Goal: Task Accomplishment & Management: Manage account settings

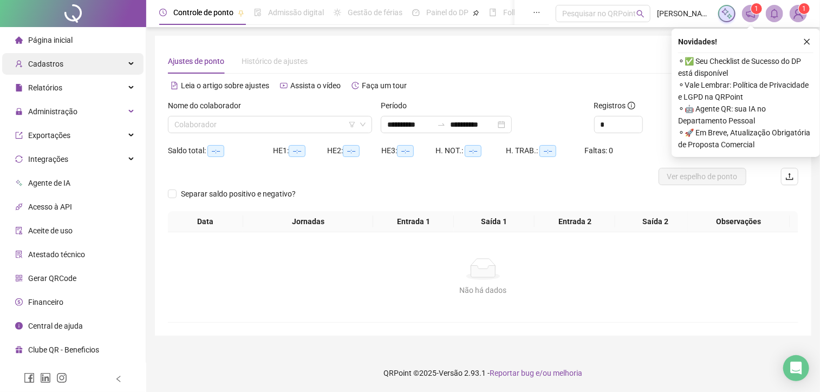
click at [69, 62] on div "Cadastros" at bounding box center [72, 64] width 141 height 22
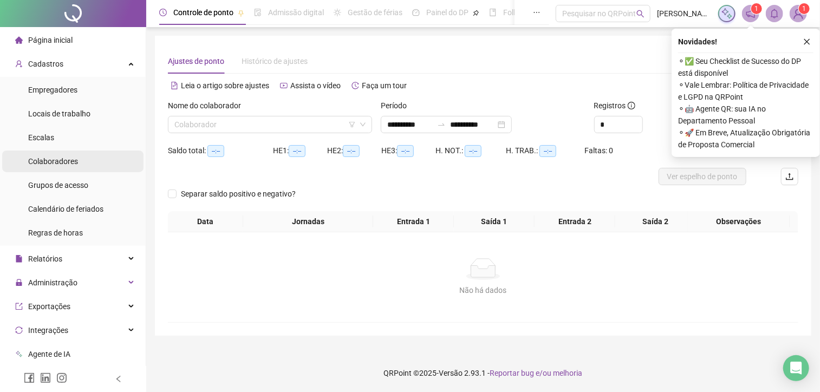
click at [60, 160] on span "Colaboradores" at bounding box center [53, 161] width 50 height 9
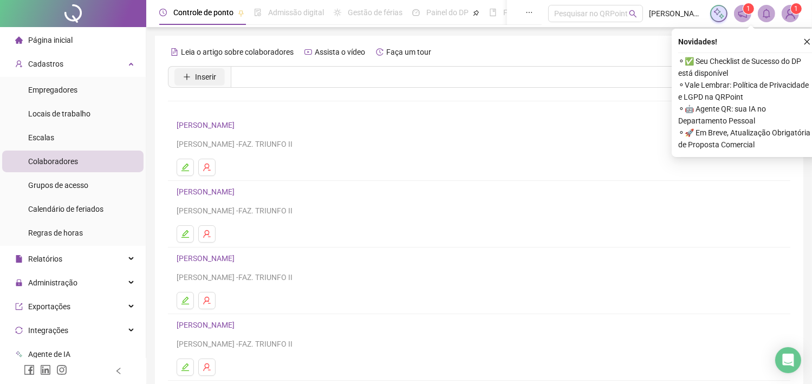
click at [214, 78] on span "Inserir" at bounding box center [205, 77] width 21 height 12
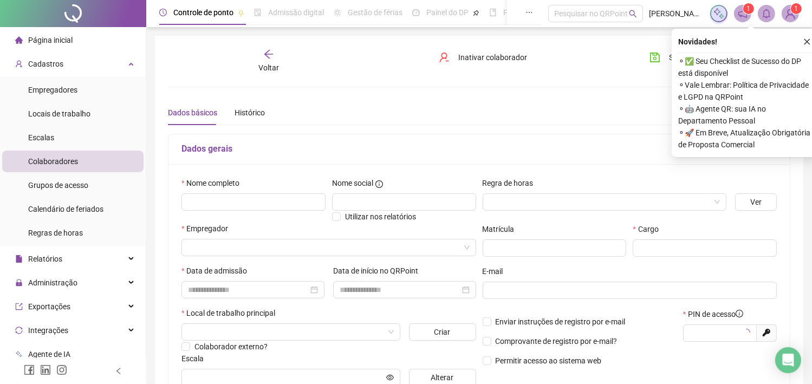
type input "*****"
click at [254, 199] on input "text" at bounding box center [253, 201] width 144 height 17
type input "**********"
click at [462, 204] on input "text" at bounding box center [404, 201] width 144 height 17
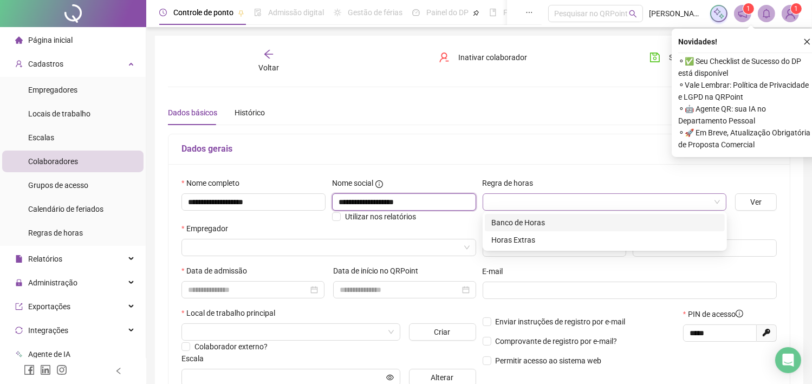
click at [717, 199] on span at bounding box center [604, 202] width 231 height 16
type input "**********"
click at [552, 223] on div "Banco de Horas" at bounding box center [604, 223] width 227 height 12
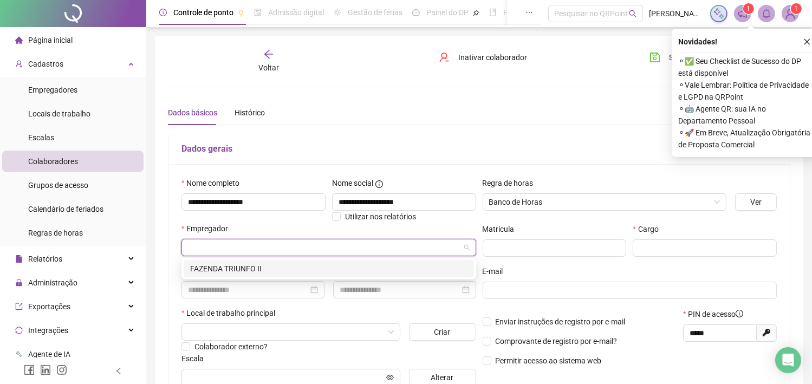
click at [446, 251] on input "search" at bounding box center [324, 247] width 272 height 16
click at [417, 271] on div "FAZENDA TRIUNFO II" at bounding box center [328, 269] width 277 height 12
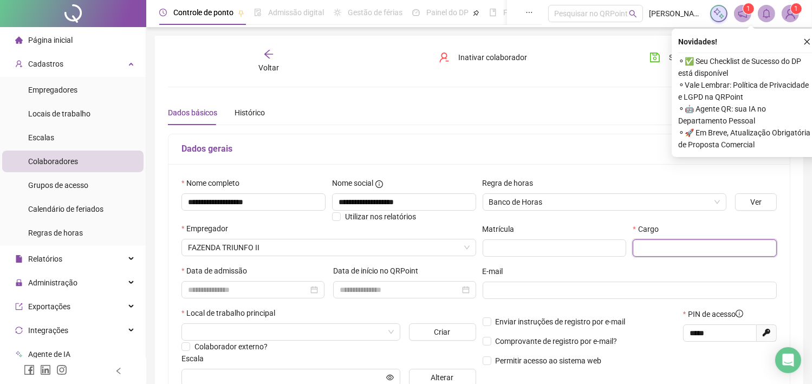
click at [640, 246] on input "text" at bounding box center [704, 247] width 144 height 17
type input "**********"
click at [290, 289] on input at bounding box center [248, 290] width 120 height 12
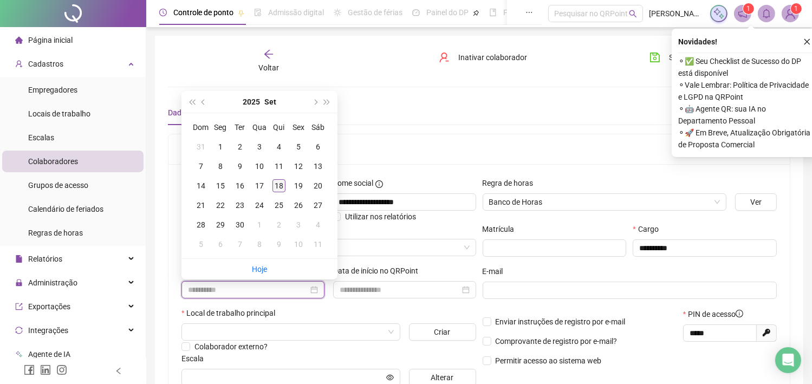
type input "**********"
click at [279, 190] on div "18" at bounding box center [278, 185] width 13 height 13
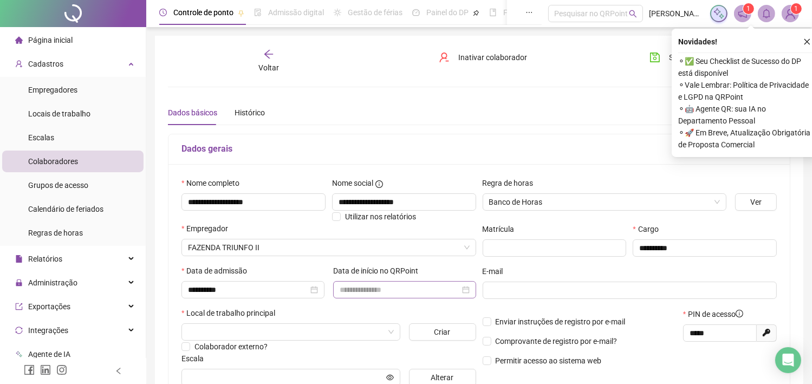
click at [343, 281] on div at bounding box center [404, 289] width 143 height 17
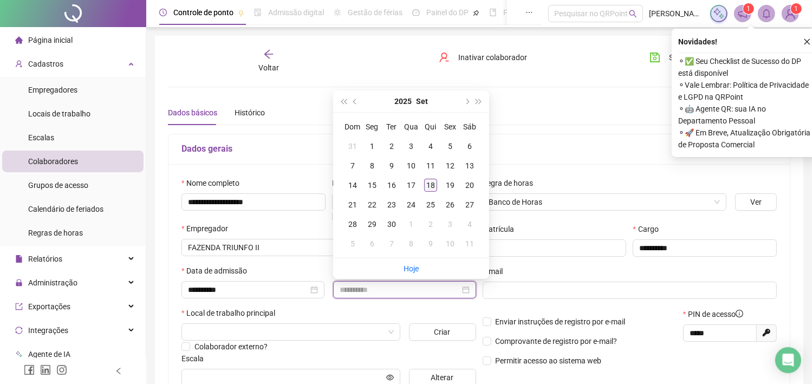
type input "**********"
click at [429, 186] on div "18" at bounding box center [430, 185] width 13 height 13
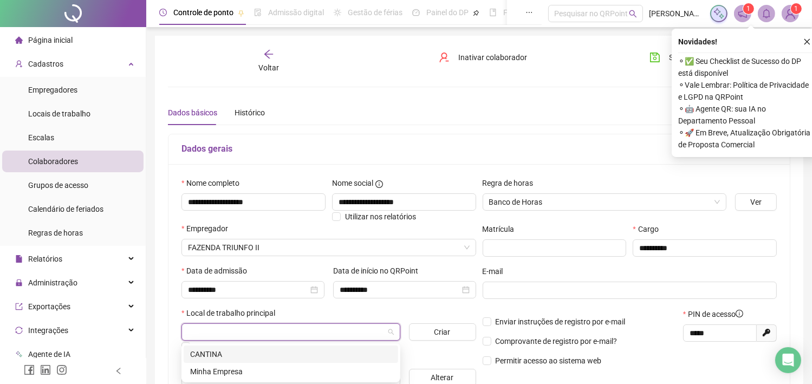
click at [308, 325] on input "search" at bounding box center [286, 332] width 196 height 16
click at [271, 374] on div "Minha Empresa" at bounding box center [290, 371] width 201 height 12
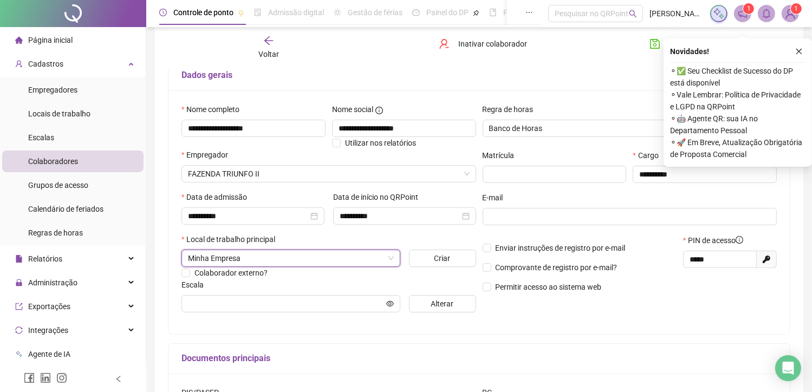
scroll to position [86, 0]
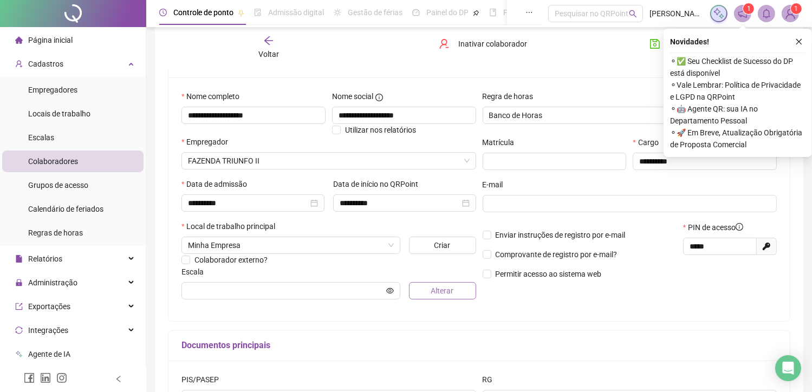
click at [432, 288] on span "Alterar" at bounding box center [442, 291] width 23 height 12
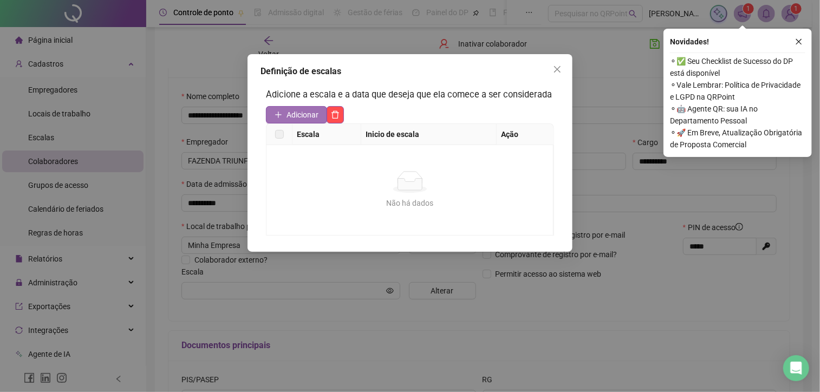
click at [307, 114] on span "Adicionar" at bounding box center [302, 115] width 32 height 12
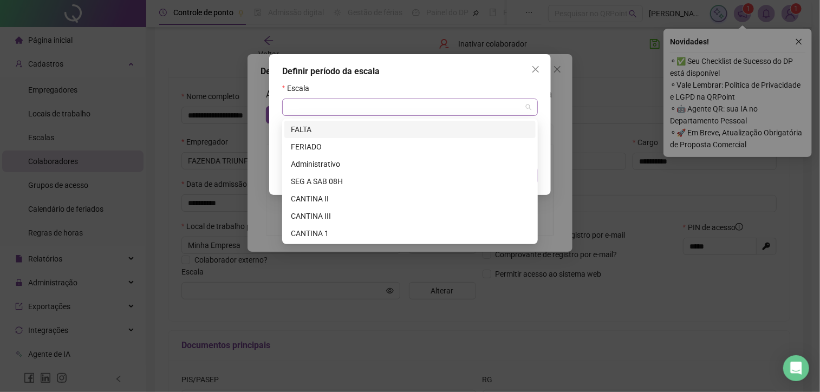
click at [524, 108] on span at bounding box center [410, 107] width 243 height 16
click at [437, 200] on div "CANTINA II" at bounding box center [410, 199] width 238 height 12
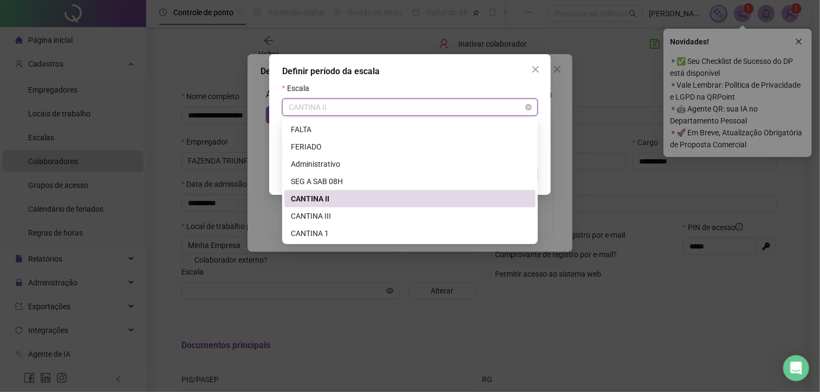
click at [388, 106] on span "CANTINA II" at bounding box center [410, 107] width 243 height 16
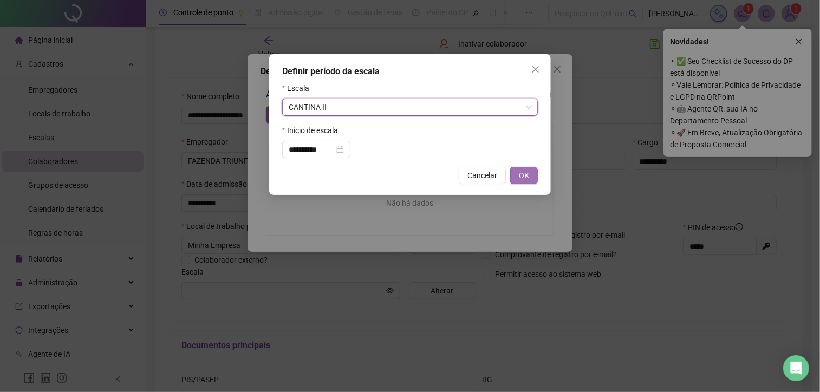
click at [521, 173] on span "OK" at bounding box center [524, 175] width 10 height 12
type input "**********"
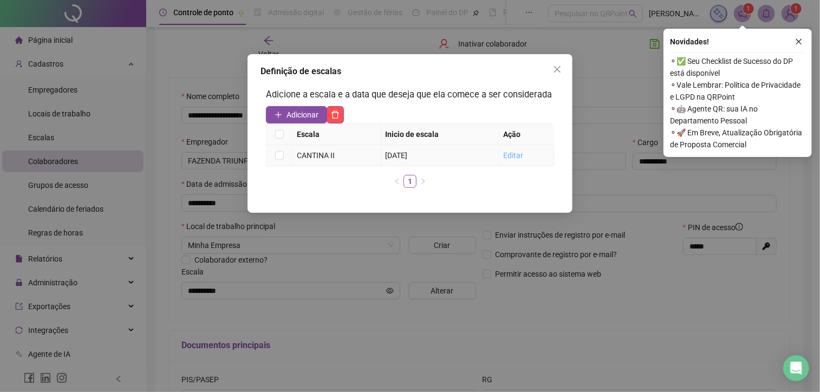
click at [507, 156] on link "Editar" at bounding box center [514, 155] width 20 height 9
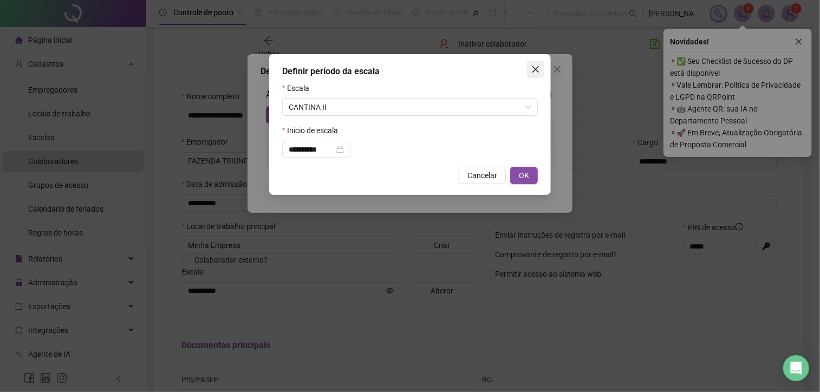
click at [535, 74] on button "Close" at bounding box center [535, 69] width 17 height 17
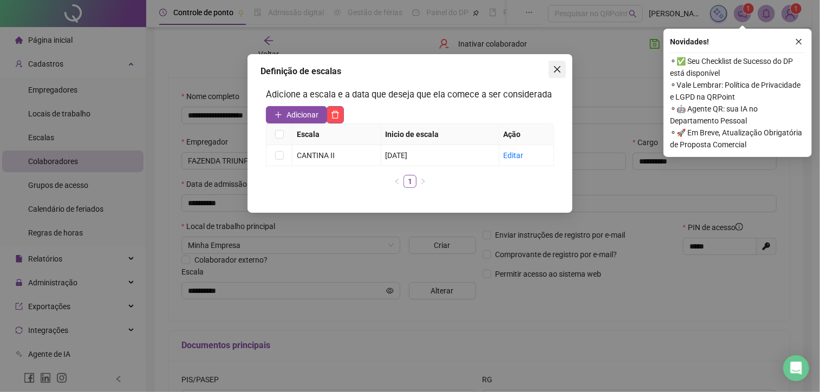
click at [556, 73] on icon "close" at bounding box center [557, 69] width 9 height 9
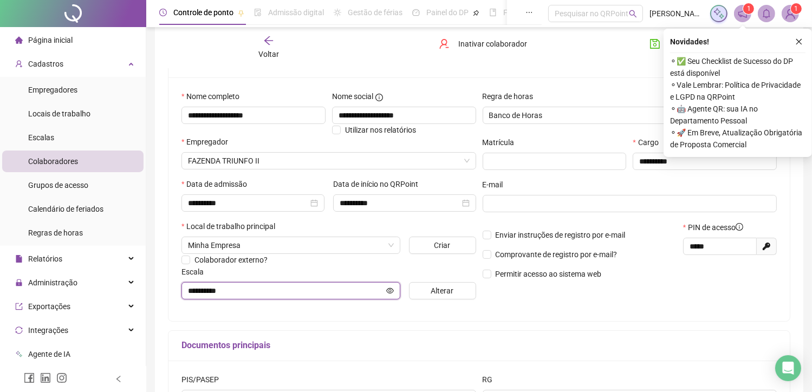
click at [387, 291] on icon "eye" at bounding box center [390, 290] width 8 height 5
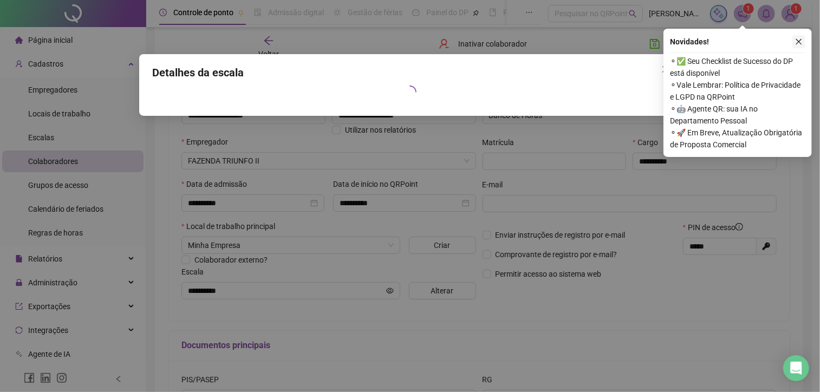
click at [799, 41] on icon "close" at bounding box center [799, 42] width 6 height 6
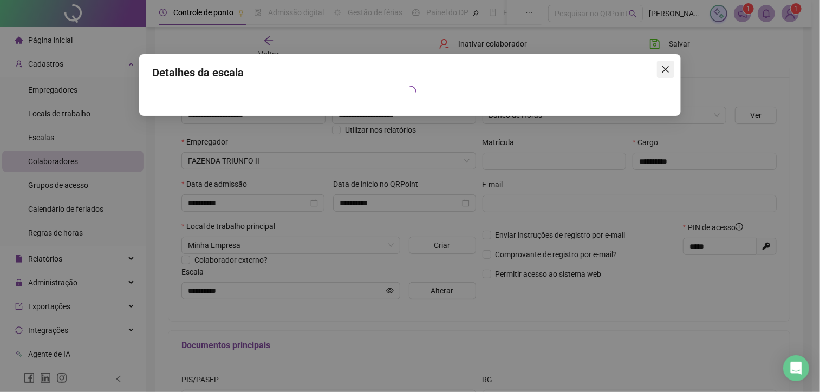
click at [668, 70] on icon "close" at bounding box center [665, 69] width 9 height 9
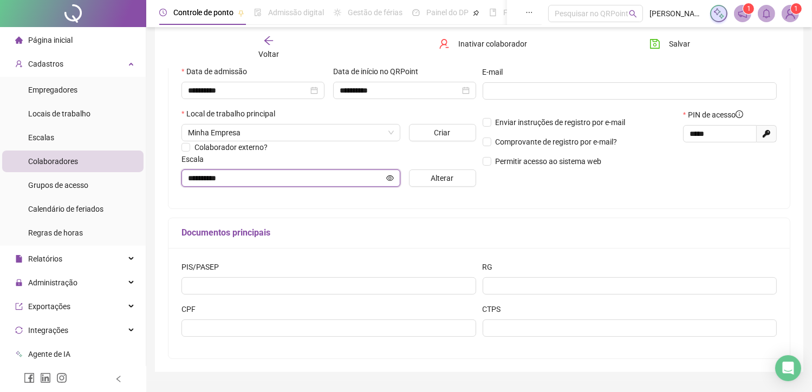
scroll to position [197, 0]
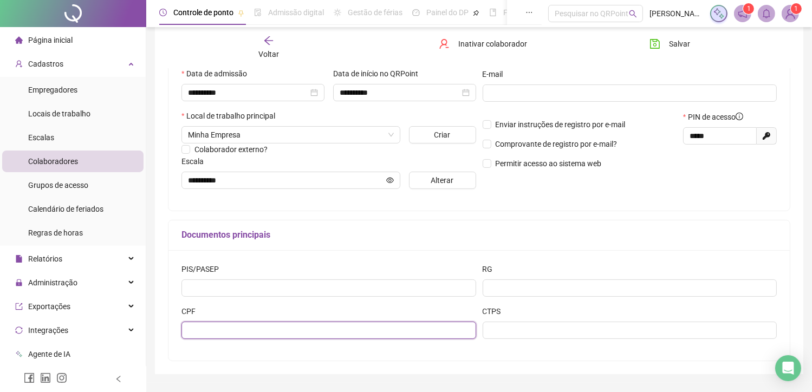
click at [446, 334] on input "text" at bounding box center [328, 330] width 295 height 17
type input "**********"
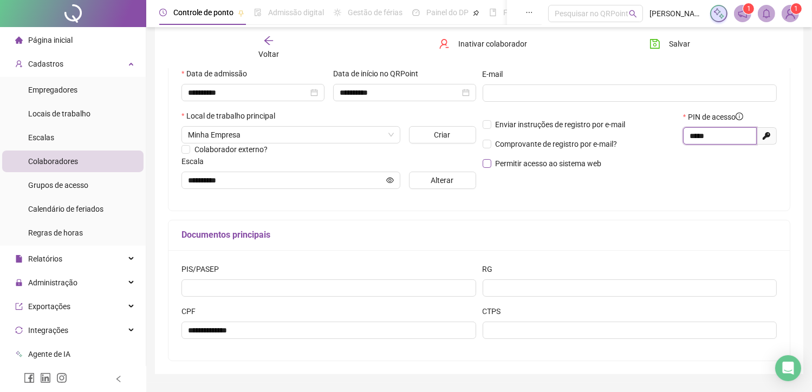
drag, startPoint x: 727, startPoint y: 138, endPoint x: 579, endPoint y: 160, distance: 148.9
click at [579, 160] on div "Enviar instruções de registro por e-mail Comprovante de registro por e-mail? Pe…" at bounding box center [629, 144] width 301 height 66
type input "*****"
click at [673, 45] on span "Salvar" at bounding box center [679, 44] width 21 height 12
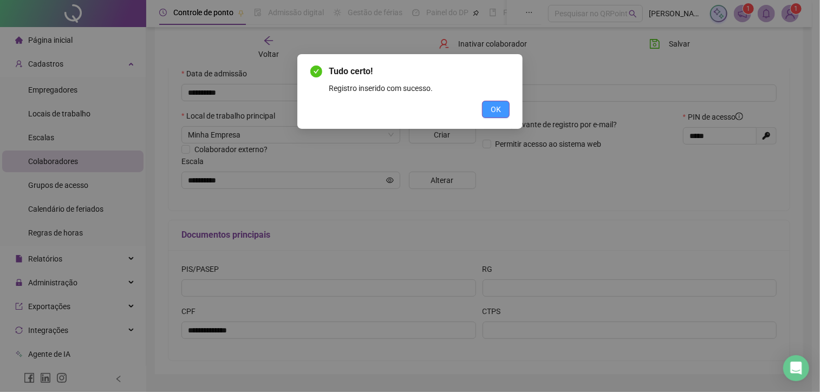
click at [497, 113] on span "OK" at bounding box center [496, 109] width 10 height 12
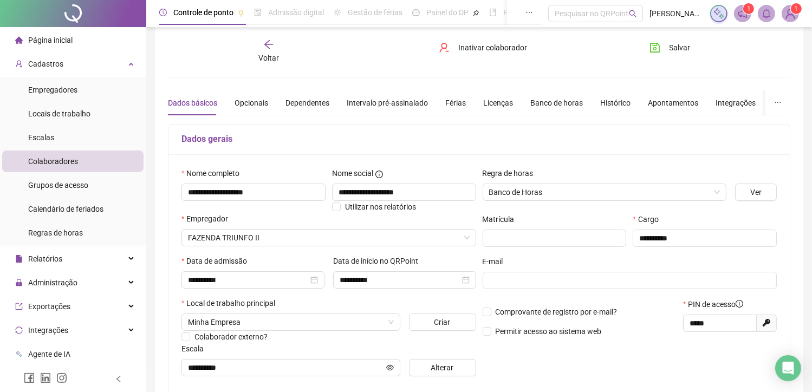
scroll to position [6, 0]
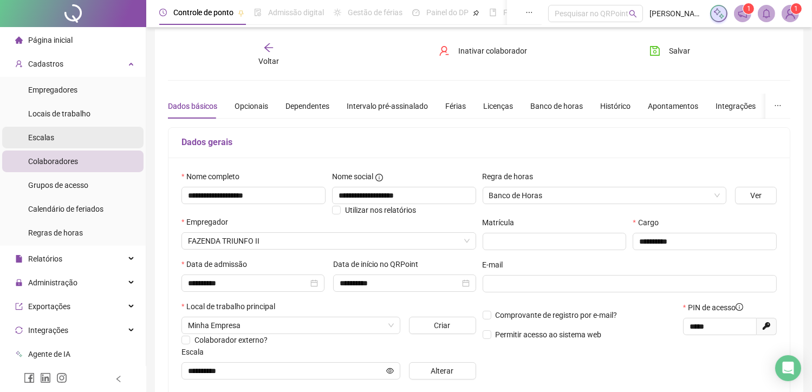
click at [73, 142] on li "Escalas" at bounding box center [72, 138] width 141 height 22
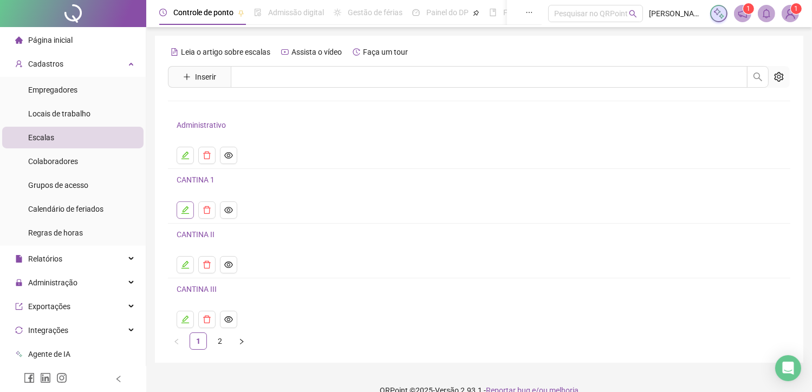
click at [190, 212] on button "button" at bounding box center [185, 209] width 17 height 17
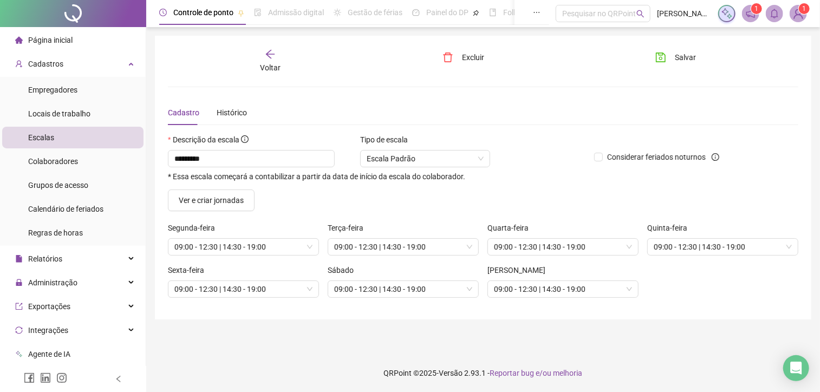
click at [266, 55] on icon "arrow-left" at bounding box center [269, 54] width 9 height 9
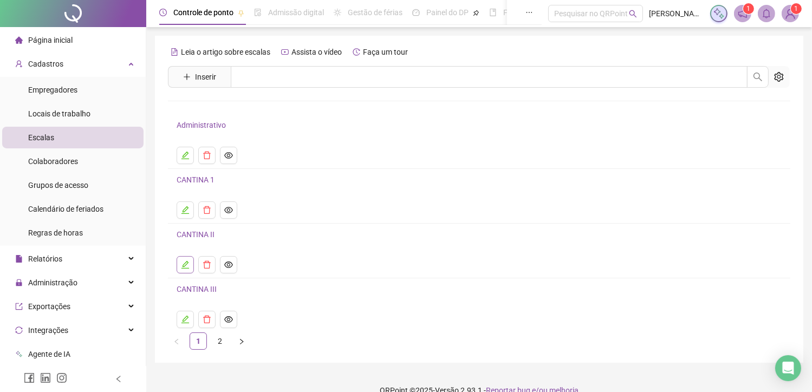
click at [191, 267] on button "button" at bounding box center [185, 264] width 17 height 17
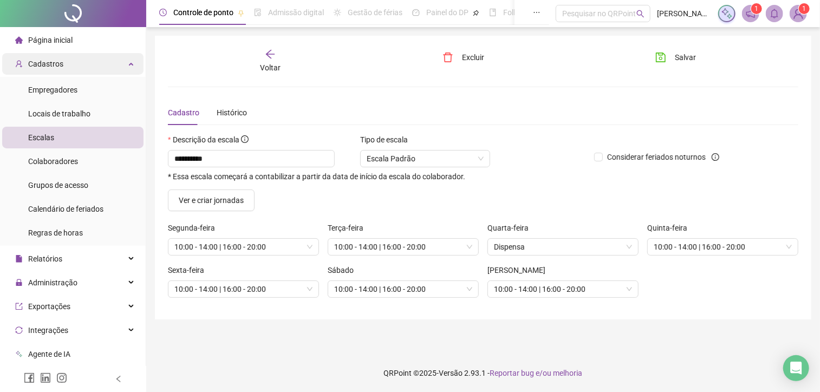
click at [65, 68] on div "Cadastros" at bounding box center [72, 64] width 141 height 22
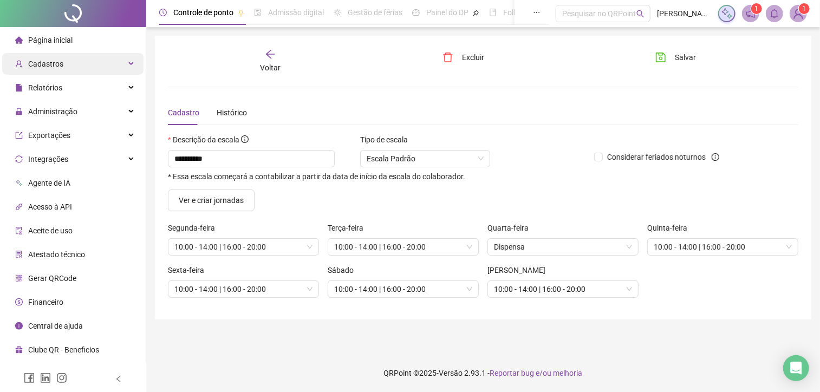
click at [81, 64] on div "Cadastros" at bounding box center [72, 64] width 141 height 22
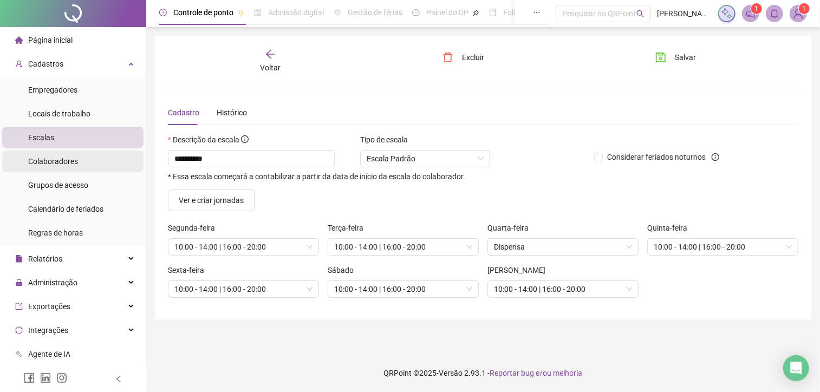
click at [66, 171] on div "Colaboradores" at bounding box center [53, 162] width 50 height 22
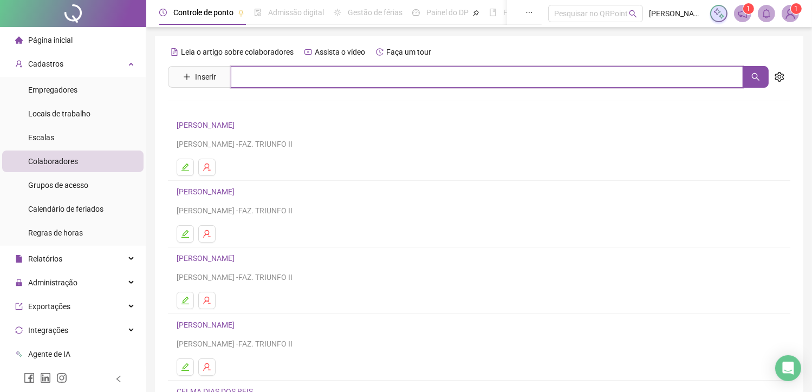
click at [439, 69] on input "text" at bounding box center [487, 77] width 512 height 22
type input "*****"
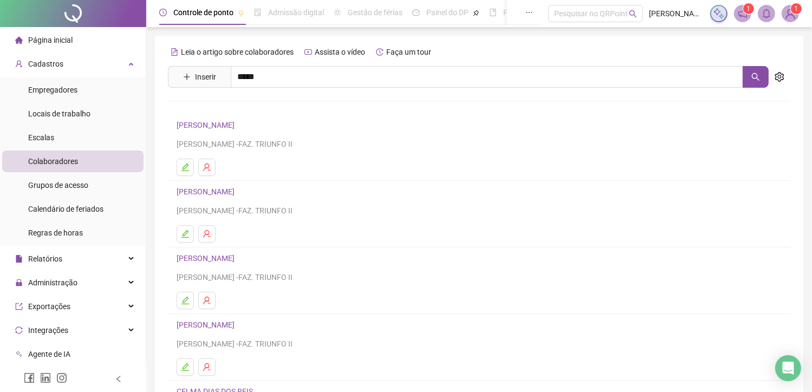
click at [255, 112] on link "CELMA DIAS DOS REIS" at bounding box center [226, 109] width 76 height 9
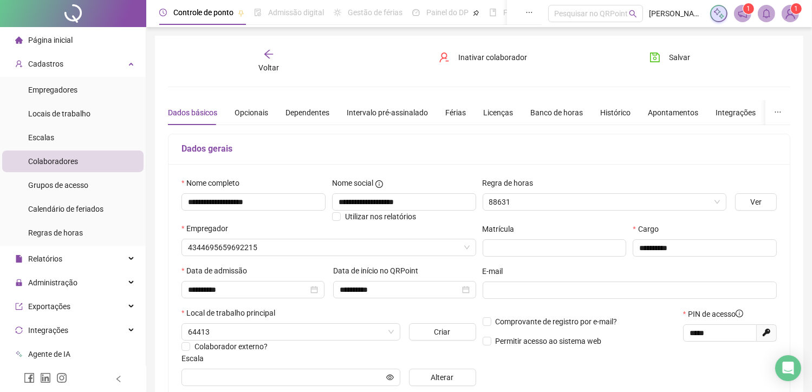
type input "**********"
click at [676, 49] on button "Salvar" at bounding box center [669, 57] width 57 height 17
